Goal: Check status: Check status

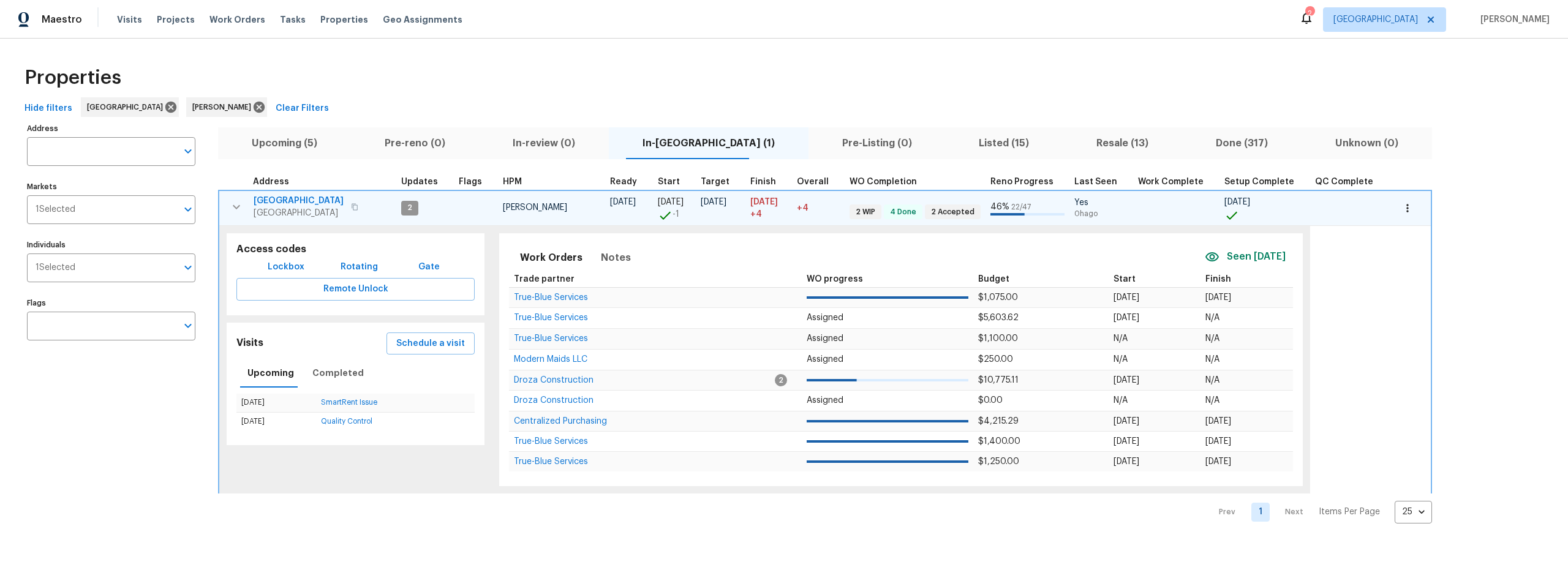
click at [300, 146] on span "Upcoming (5)" at bounding box center [284, 143] width 118 height 17
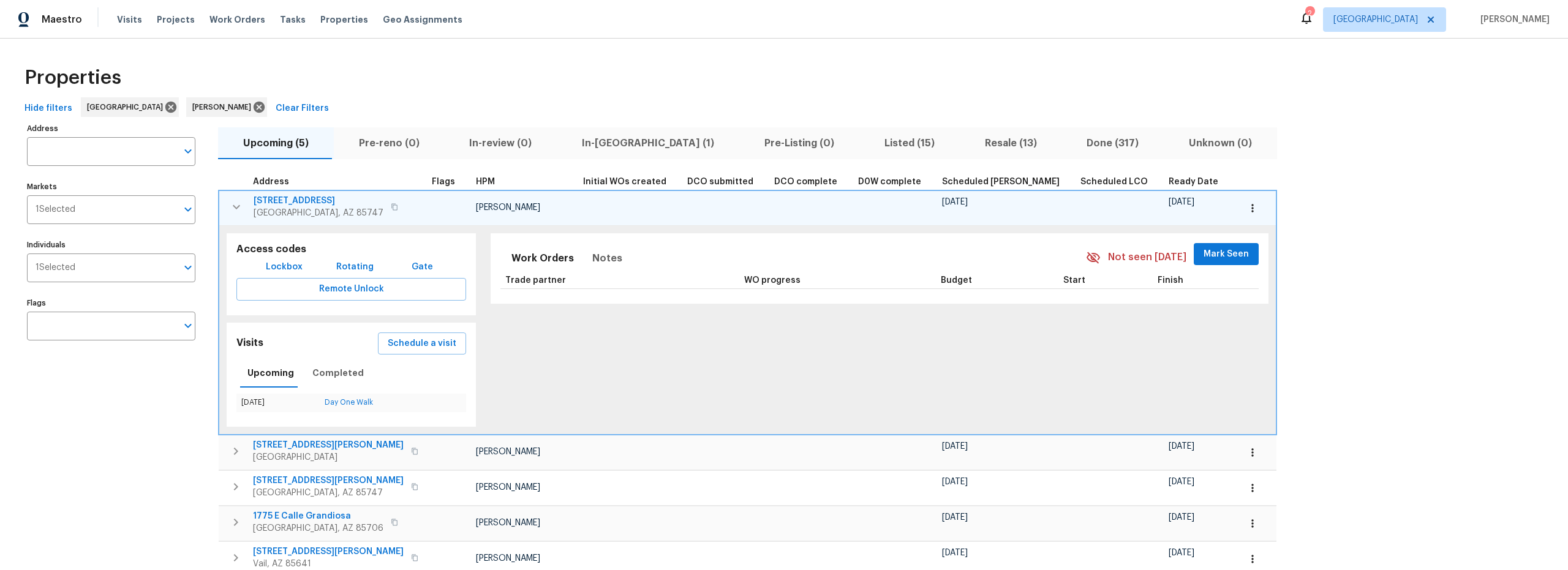
click at [229, 210] on button "button" at bounding box center [236, 206] width 24 height 24
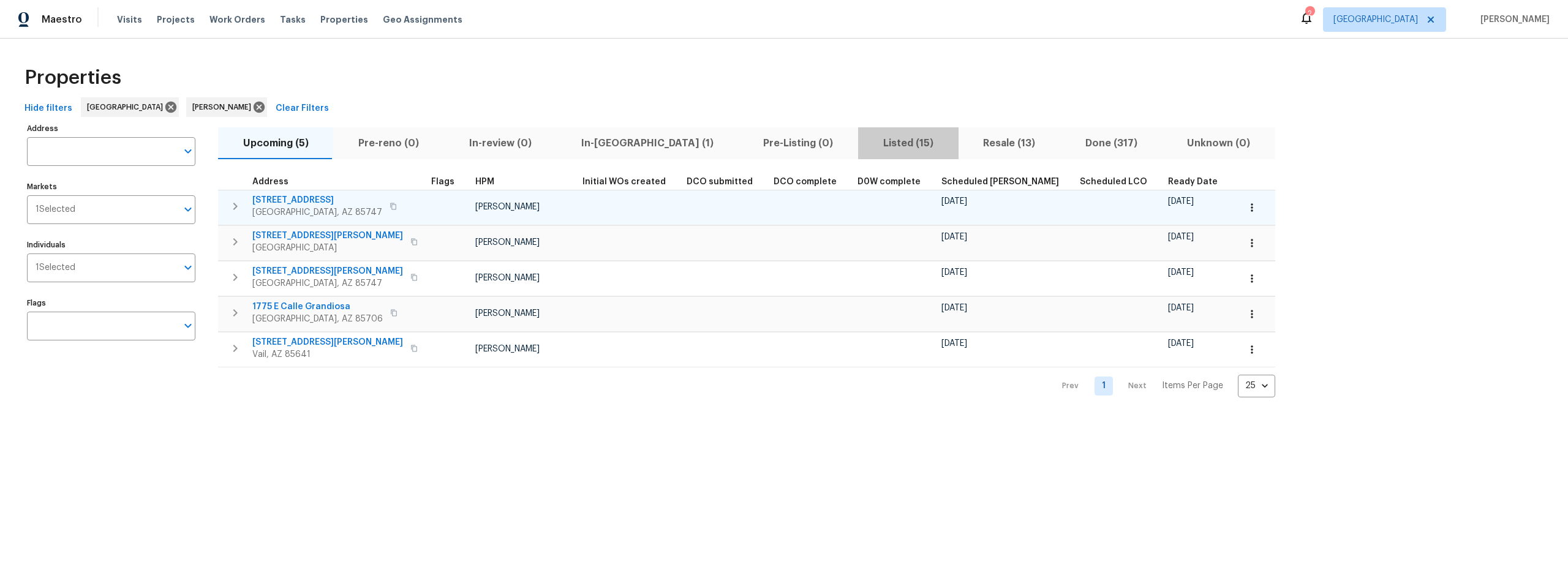
click at [865, 143] on span "Listed (15)" at bounding box center [907, 143] width 85 height 17
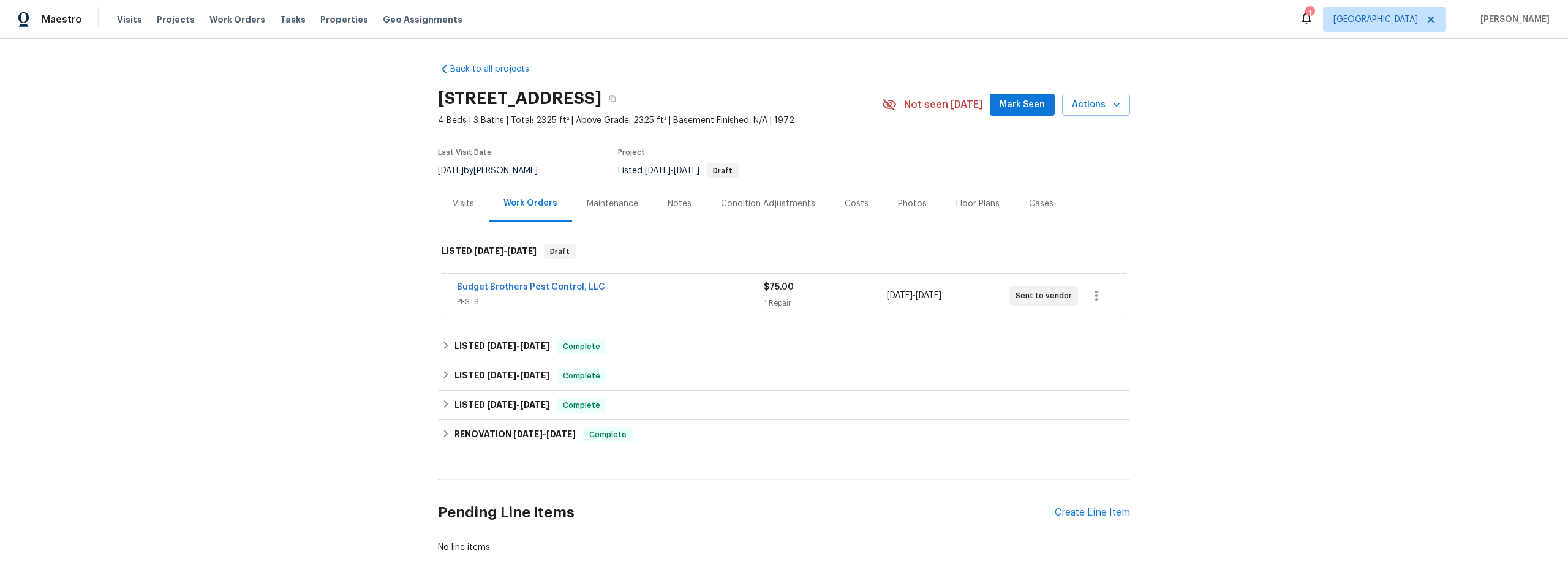
click at [717, 287] on div "Budget Brothers Pest Control, LLC" at bounding box center [610, 289] width 307 height 14
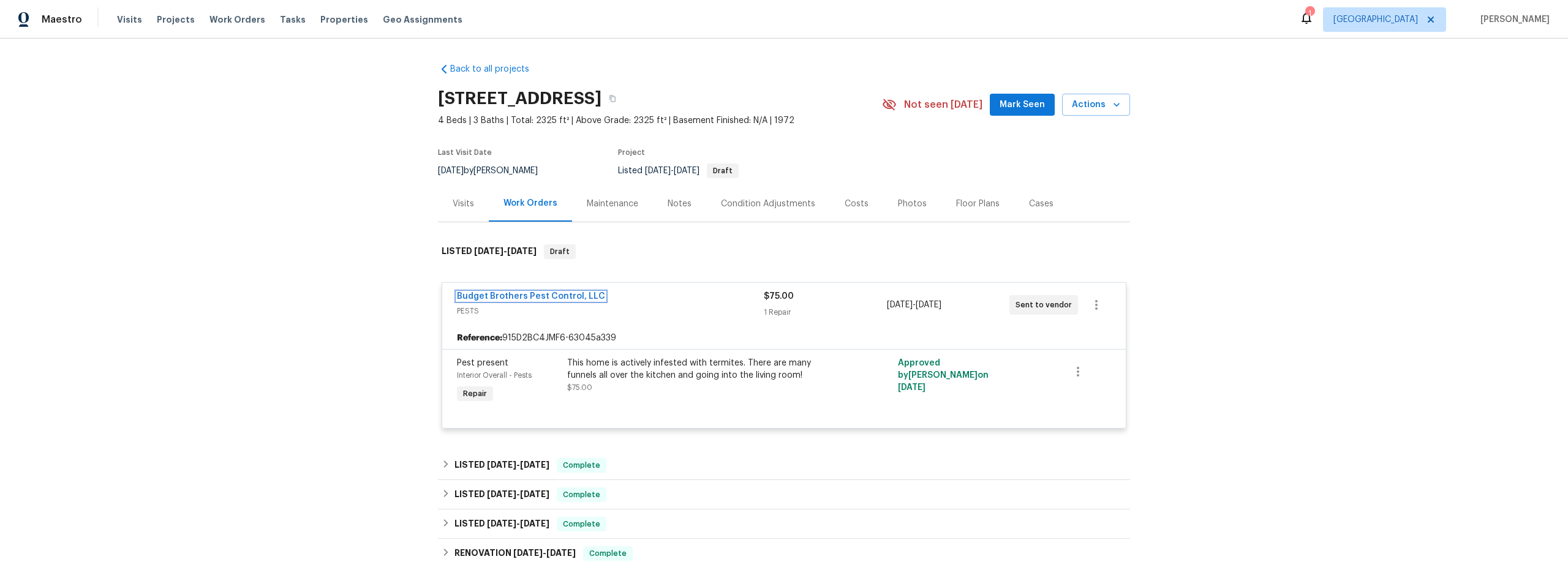
click at [560, 293] on link "Budget Brothers Pest Control, LLC" at bounding box center [531, 297] width 148 height 9
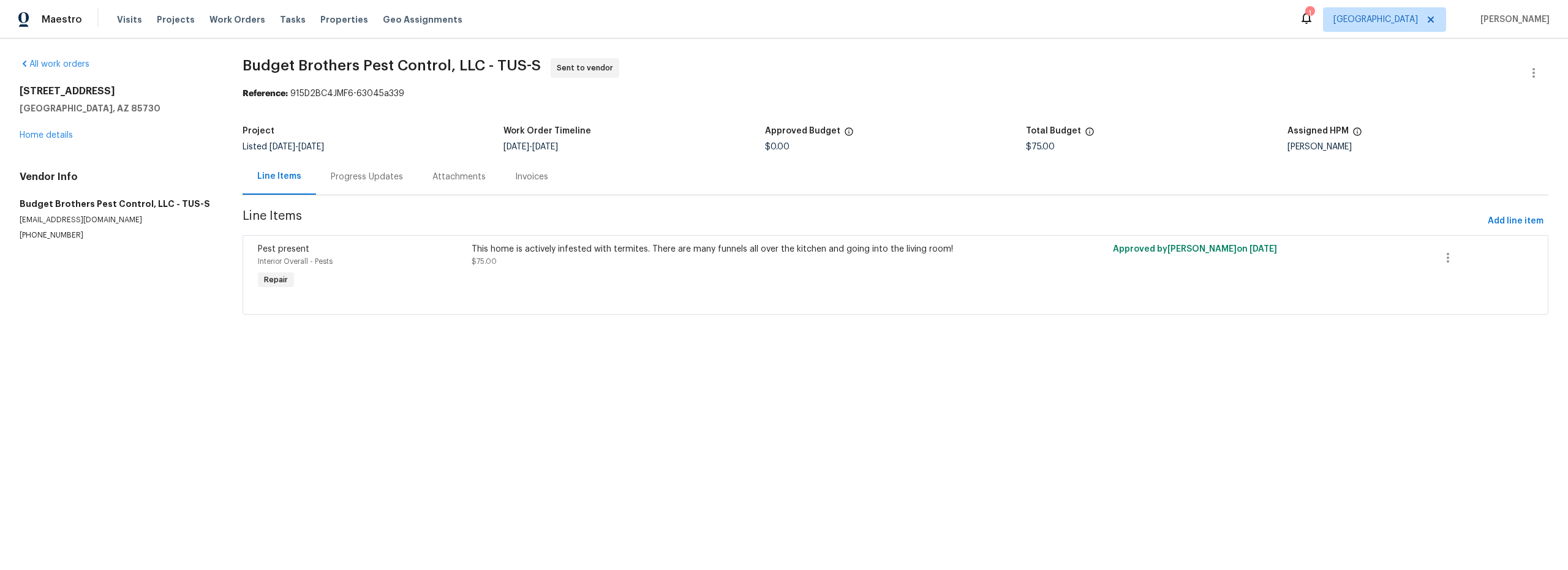
click at [367, 180] on div "Progress Updates" at bounding box center [367, 177] width 72 height 13
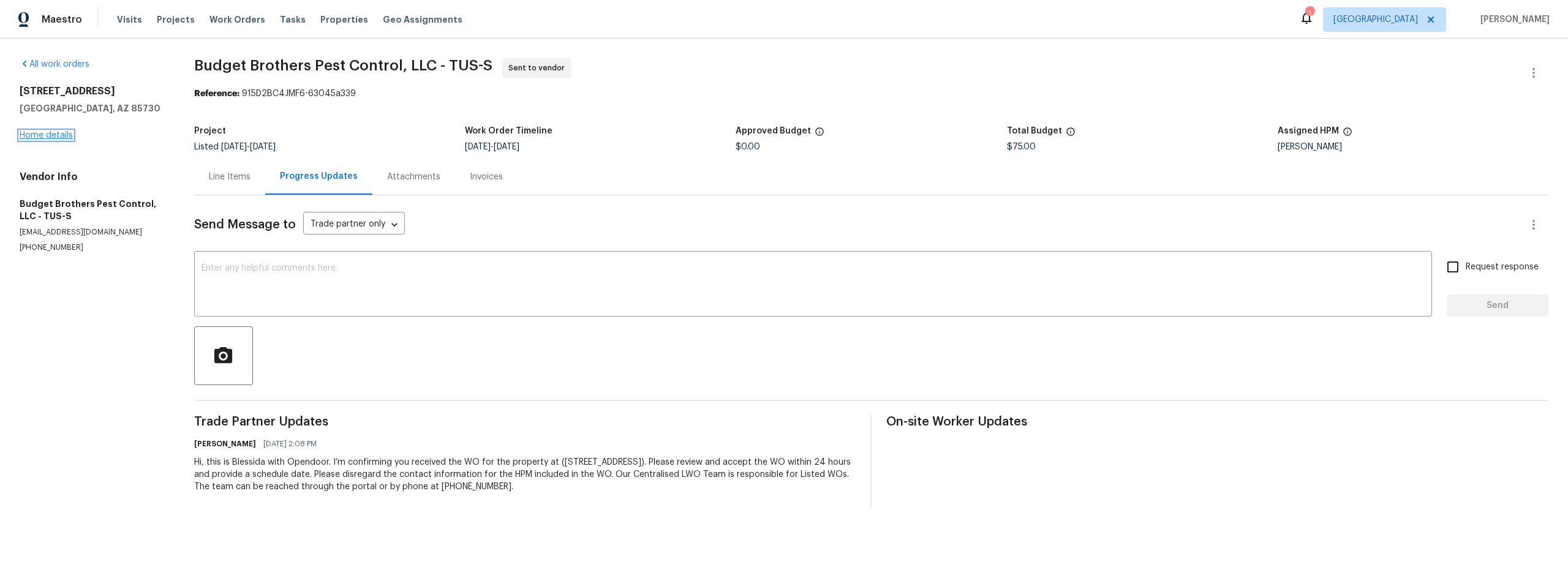
click at [61, 137] on link "Home details" at bounding box center [46, 136] width 54 height 9
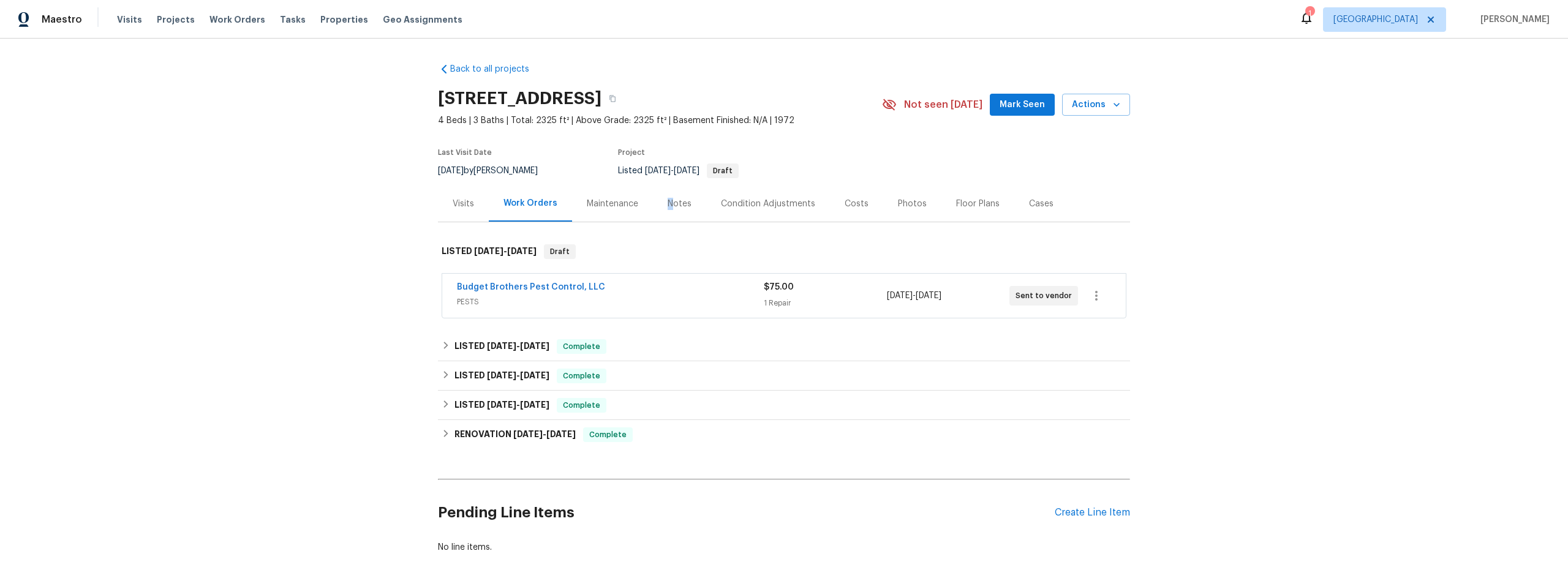
click at [668, 204] on div "Notes" at bounding box center [679, 204] width 24 height 13
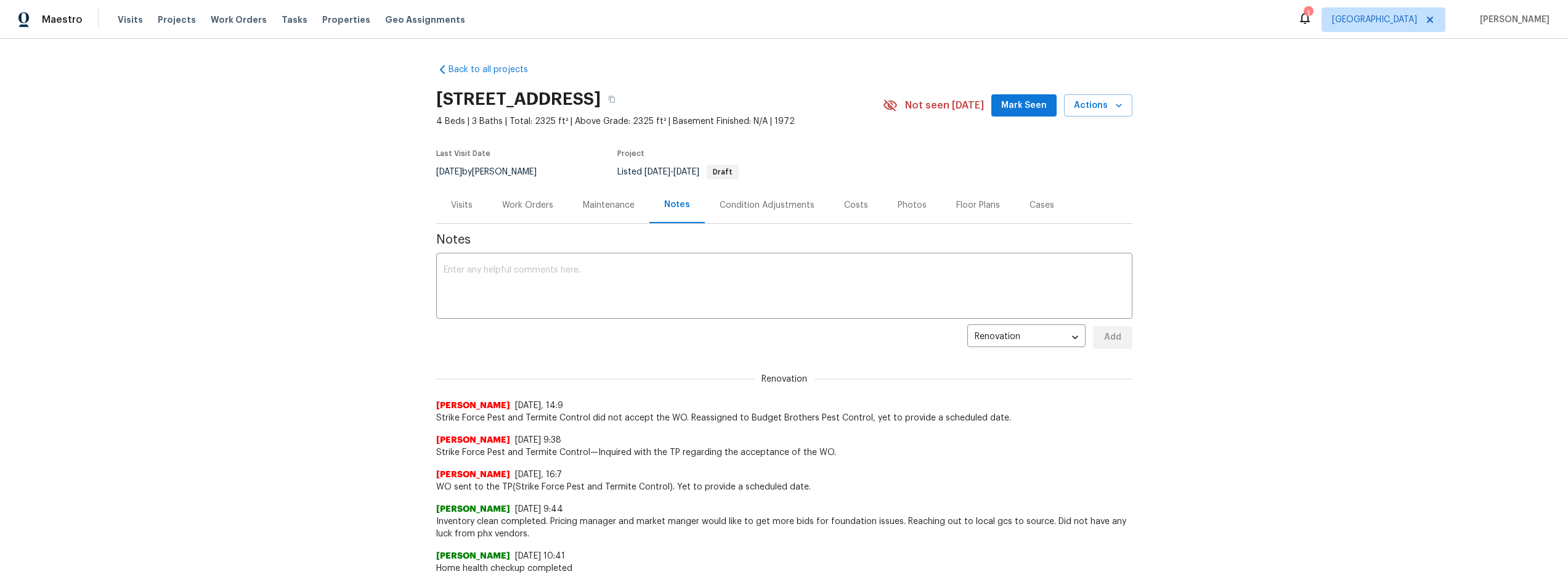
drag, startPoint x: 530, startPoint y: 203, endPoint x: 535, endPoint y: 211, distance: 9.4
click at [530, 204] on div "Work Orders" at bounding box center [527, 205] width 51 height 13
